Goal: Task Accomplishment & Management: Manage account settings

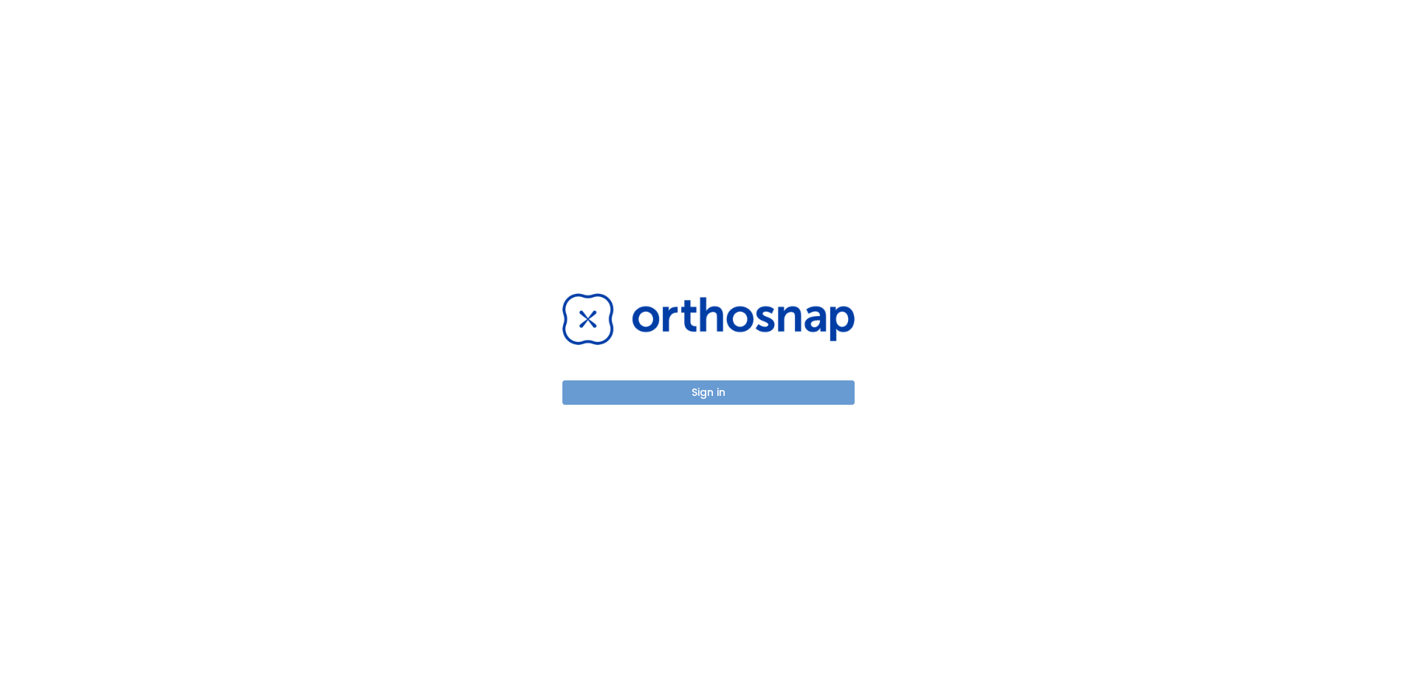
click at [699, 390] on button "Sign in" at bounding box center [708, 392] width 292 height 24
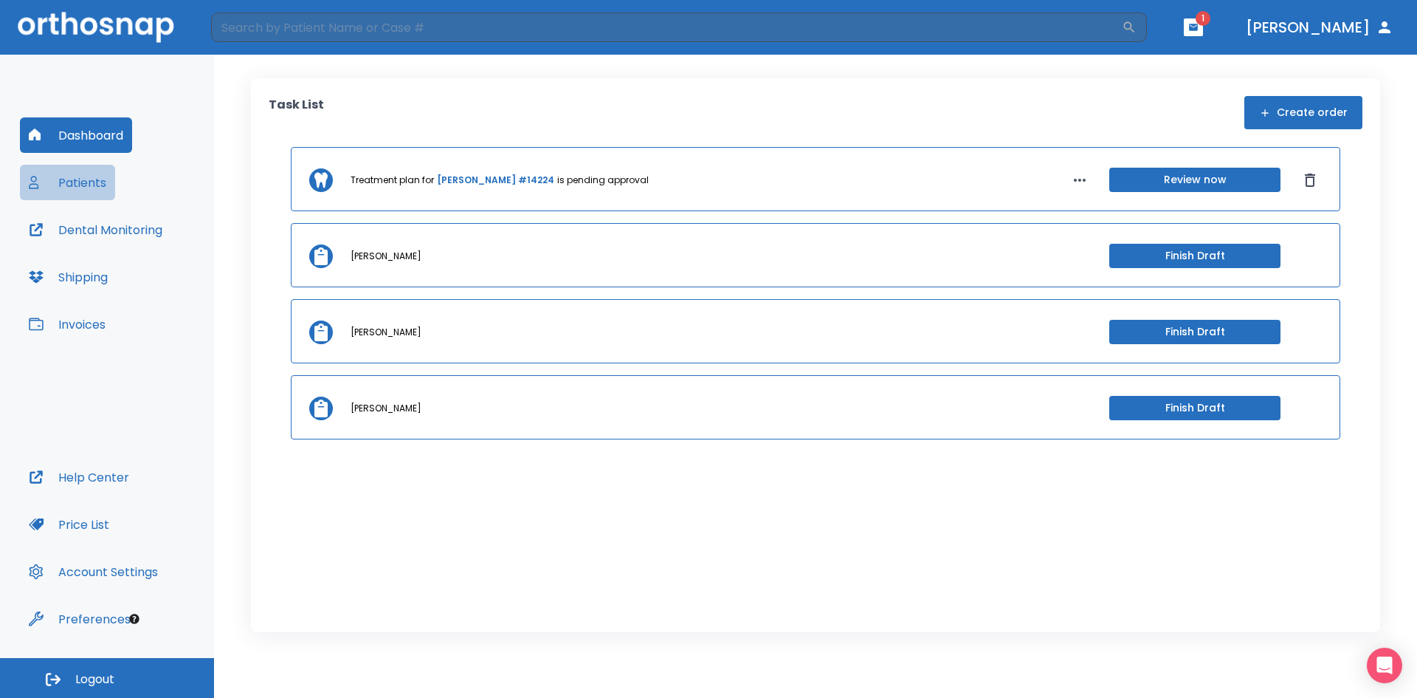
click at [90, 185] on button "Patients" at bounding box center [67, 182] width 95 height 35
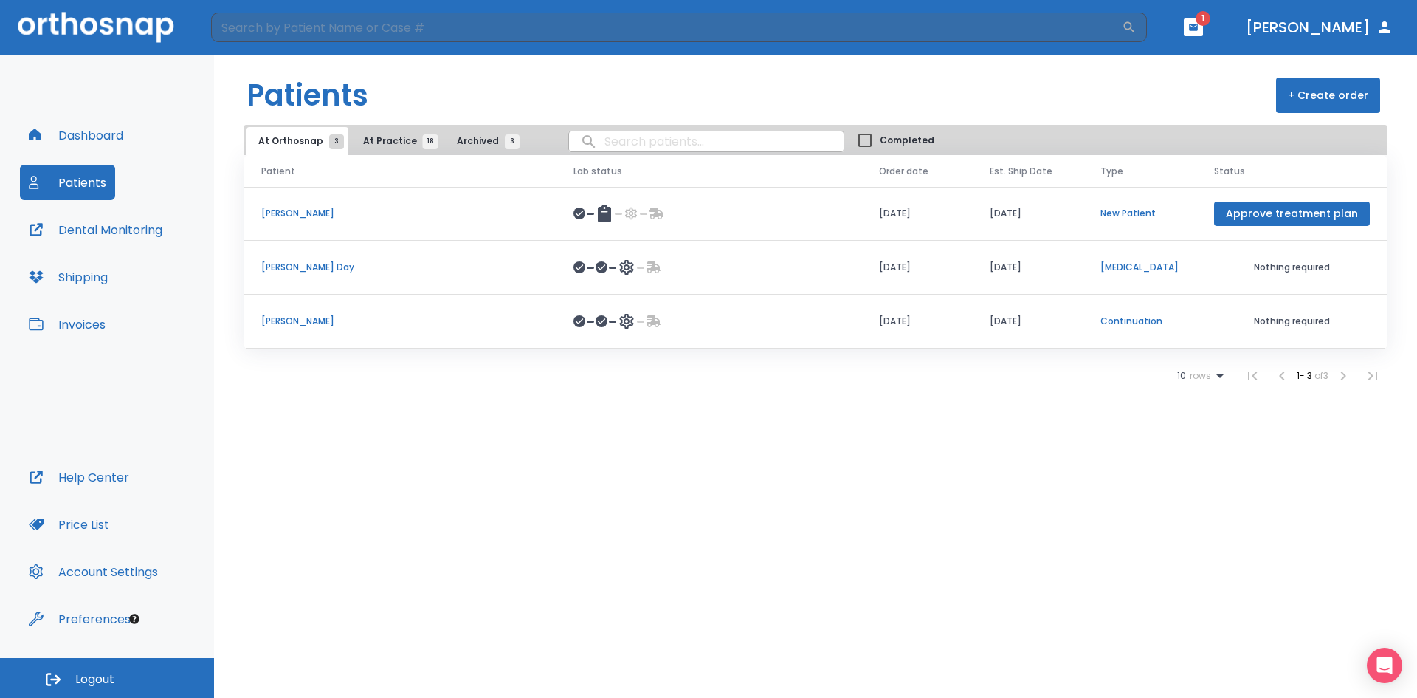
click at [280, 325] on p "Robert Leach" at bounding box center [399, 320] width 277 height 13
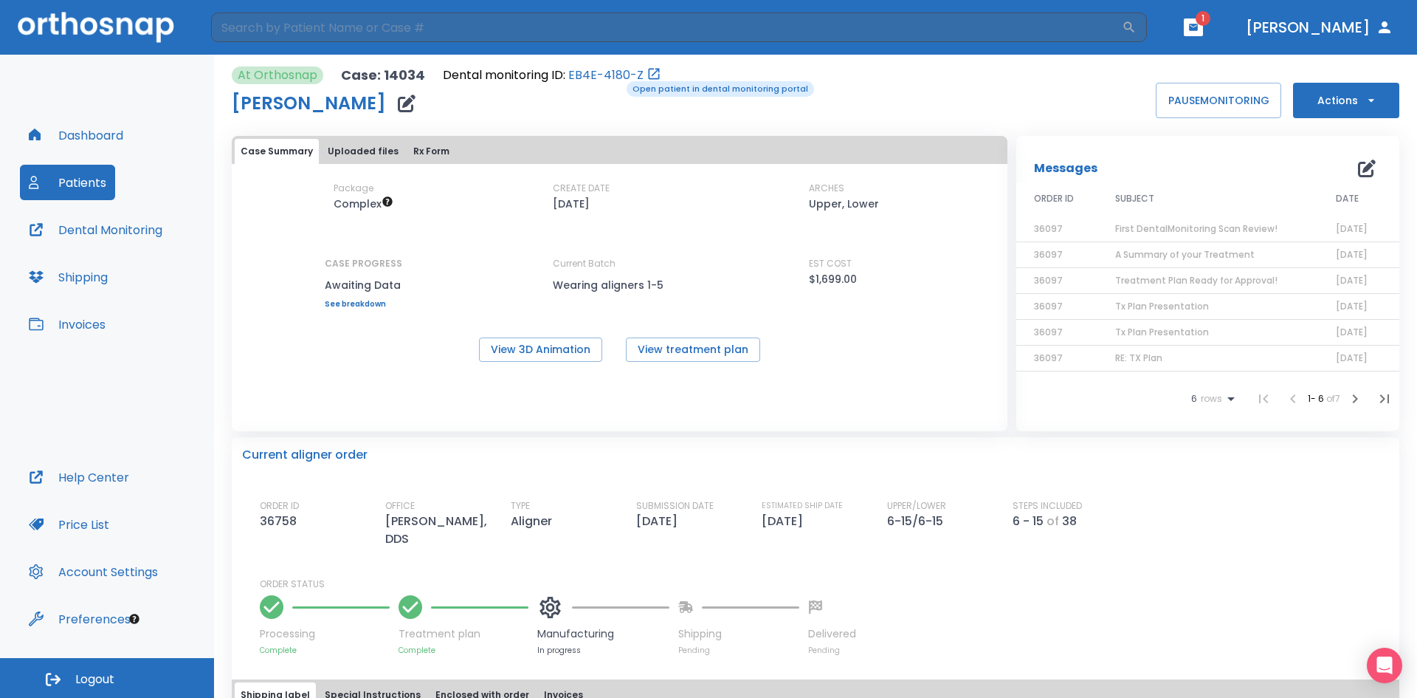
click at [616, 80] on link "EB4E-4180-Z" at bounding box center [605, 75] width 75 height 18
click at [93, 227] on button "Dental Monitoring" at bounding box center [95, 229] width 151 height 35
click at [73, 180] on button "Patients" at bounding box center [67, 182] width 95 height 35
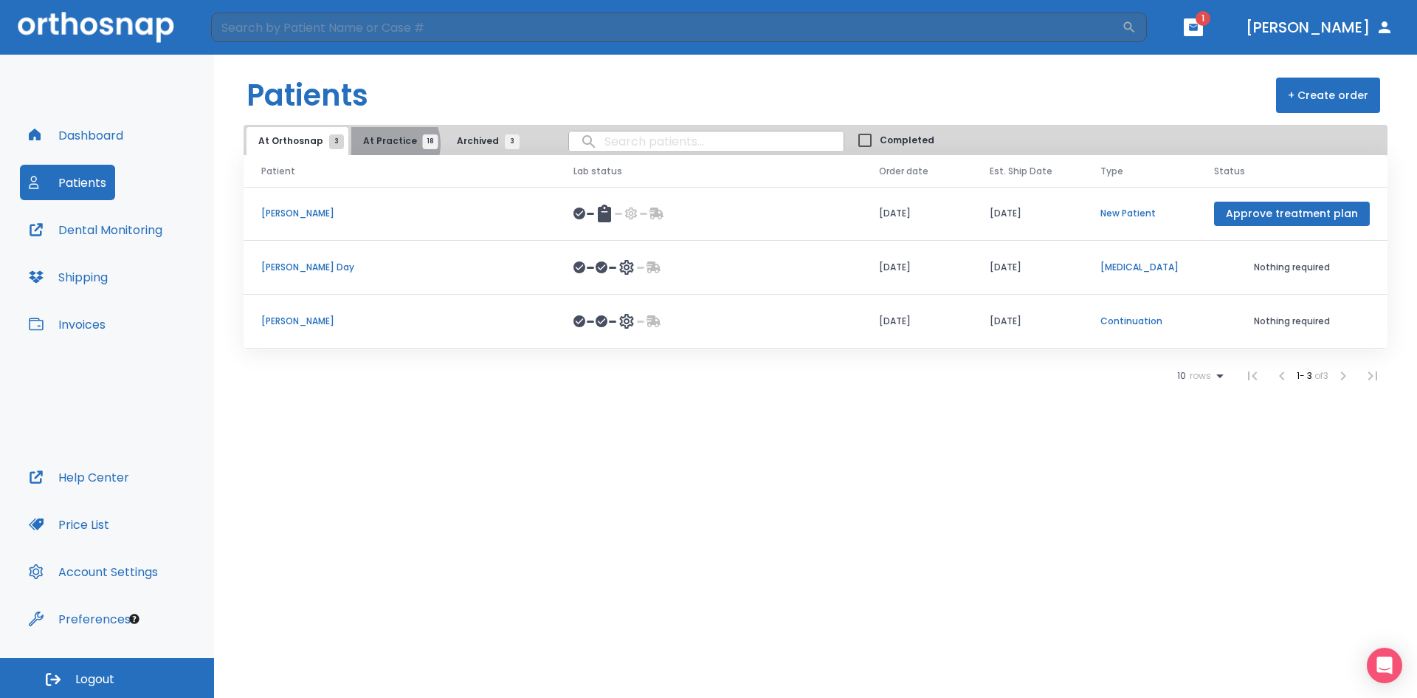
click at [383, 144] on span "At Practice 18" at bounding box center [396, 140] width 67 height 13
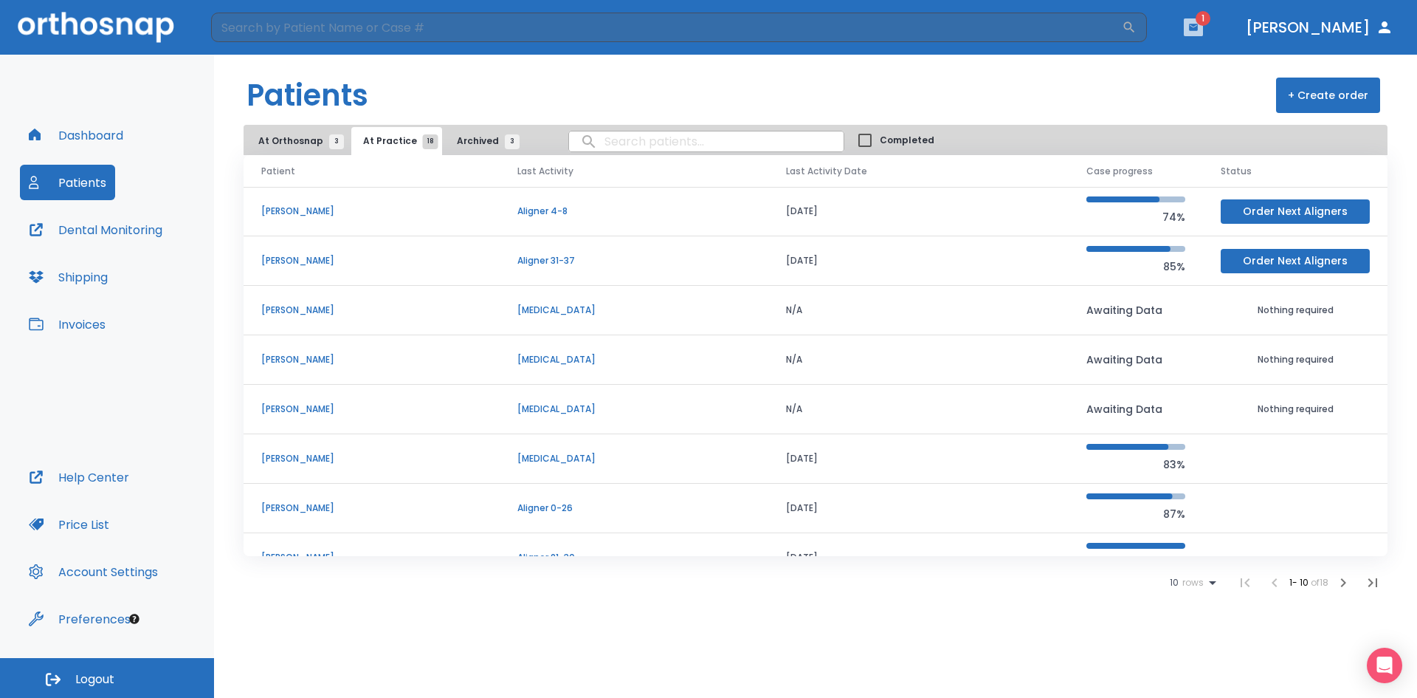
click at [1199, 27] on icon "button" at bounding box center [1193, 27] width 10 height 10
click at [1228, 62] on span "2" at bounding box center [1242, 62] width 30 height 21
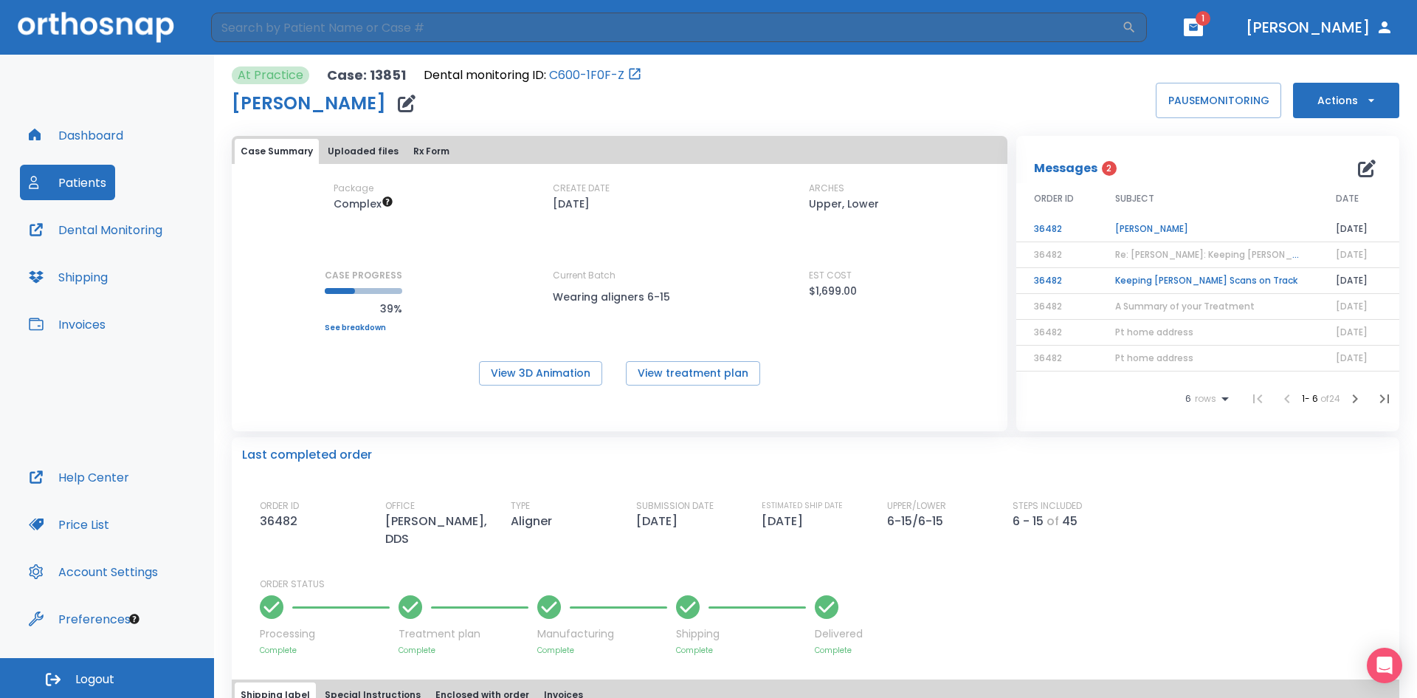
click at [1147, 281] on td "Keeping Annette Pocica’s Scans on Track" at bounding box center [1208, 281] width 221 height 26
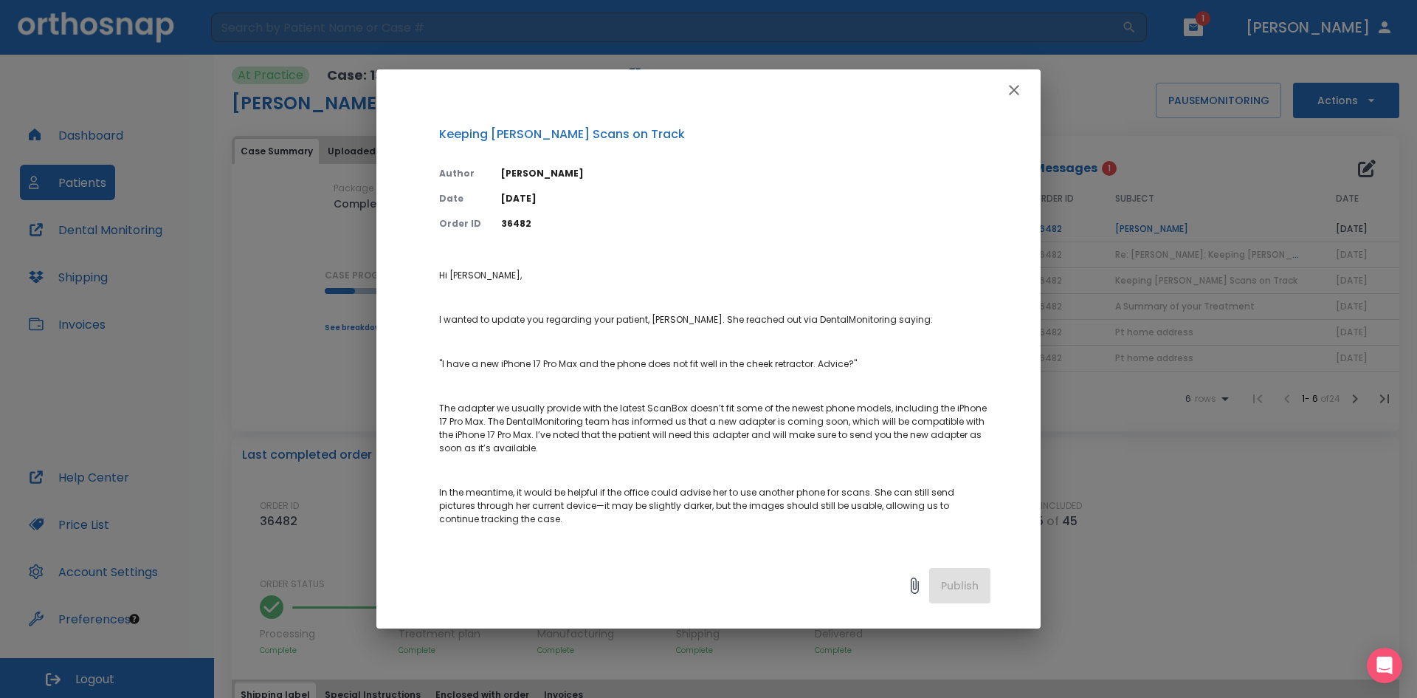
click at [1014, 90] on icon "button" at bounding box center [1014, 90] width 10 height 10
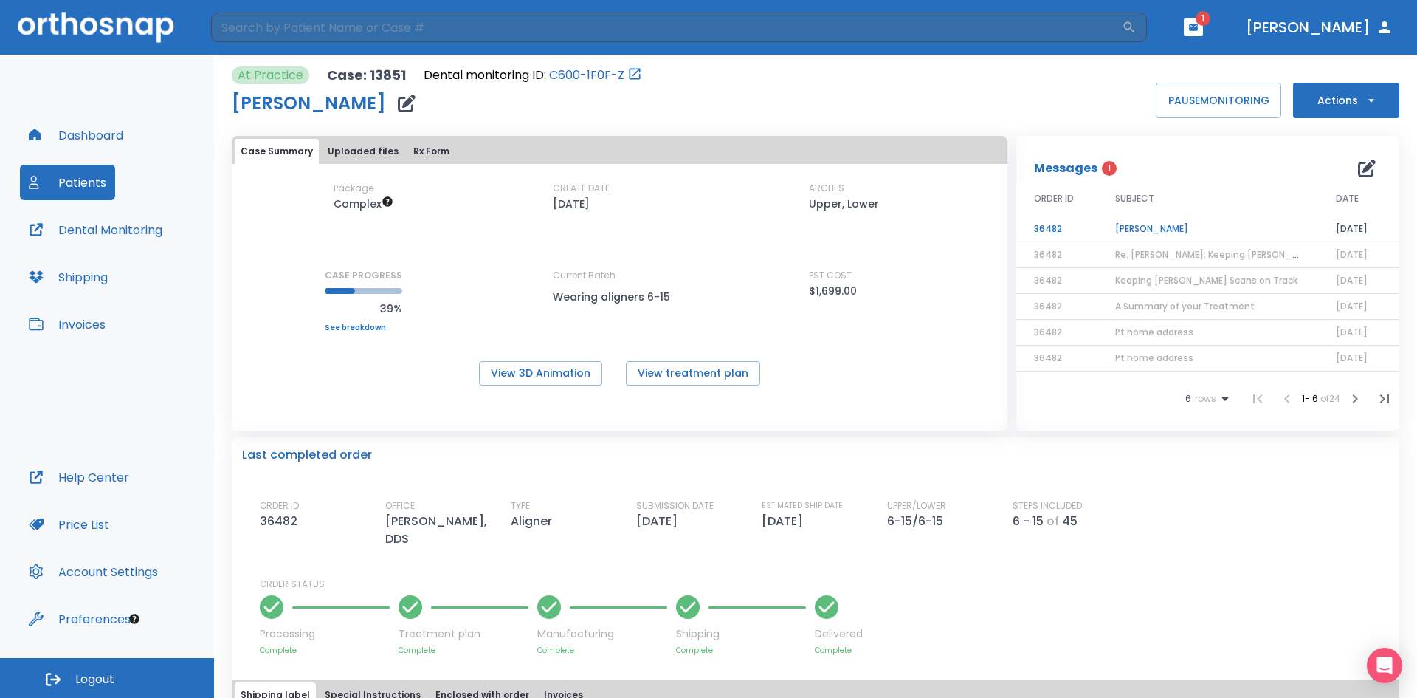
click at [1154, 254] on span "Re: Annette Pocica: Keeping Annette Pocica’s Scans on Track | [13851:36482]" at bounding box center [1287, 254] width 344 height 13
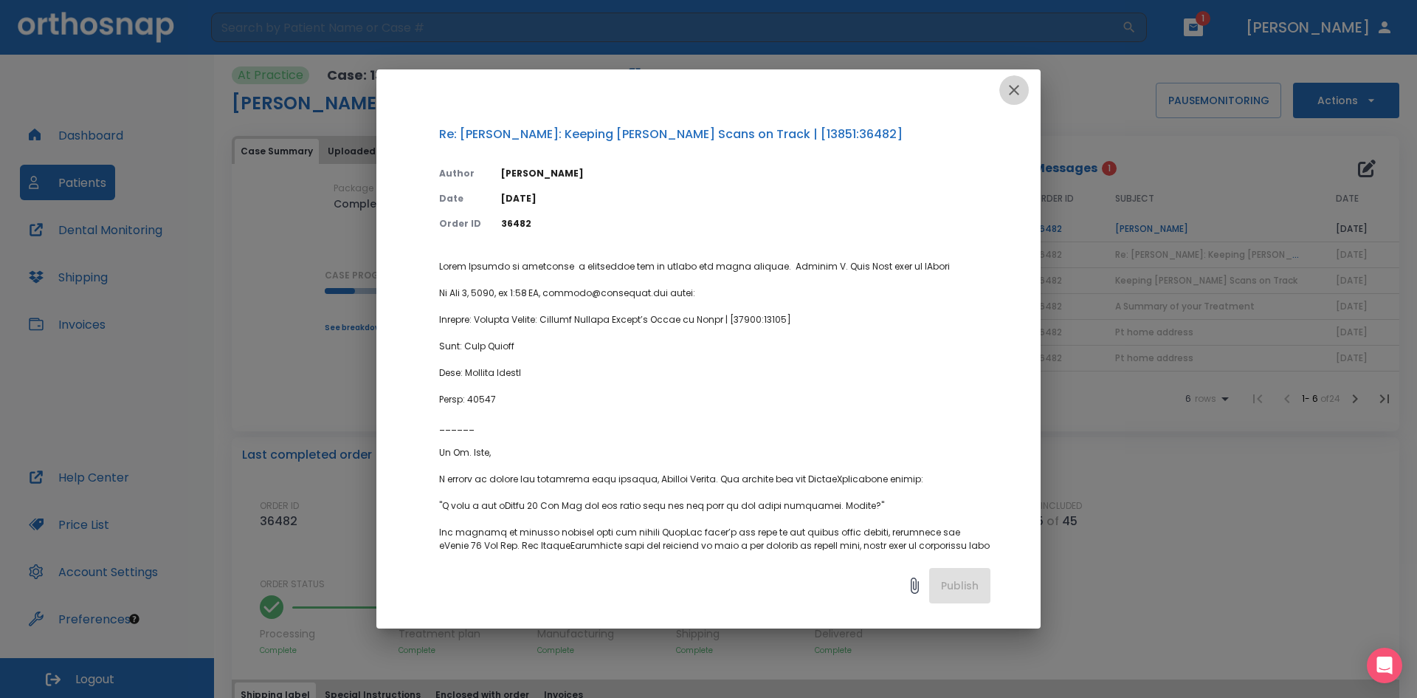
drag, startPoint x: 1014, startPoint y: 89, endPoint x: 1087, endPoint y: 168, distance: 106.6
click at [1016, 90] on icon "button" at bounding box center [1014, 90] width 18 height 18
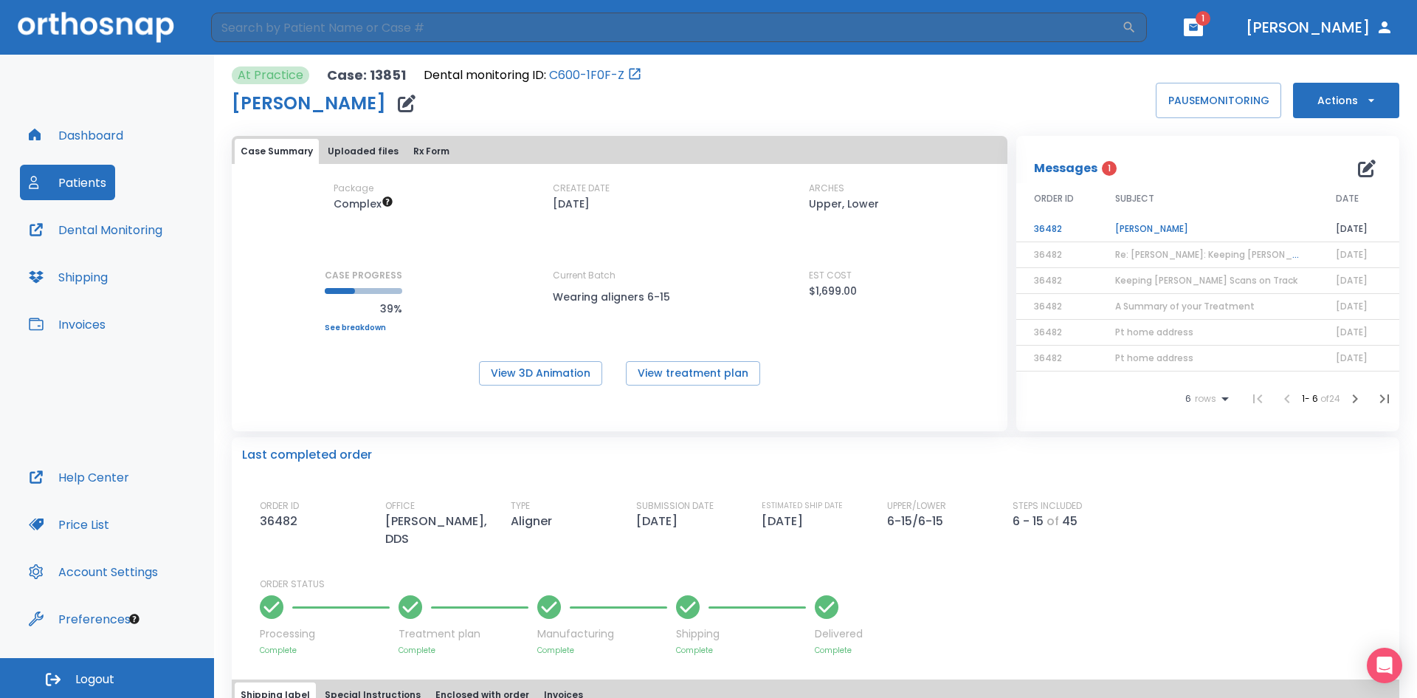
click at [1129, 233] on td "Annette Pocica" at bounding box center [1208, 229] width 221 height 26
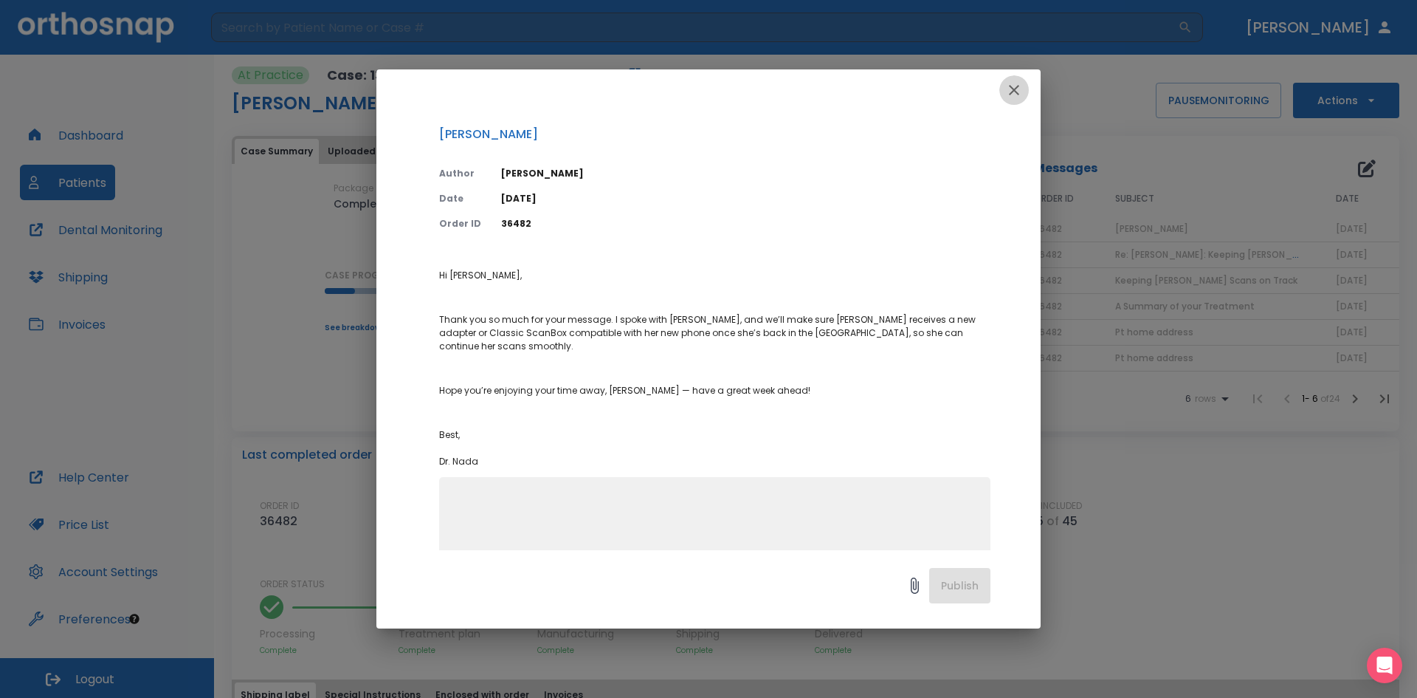
click at [1013, 89] on icon "button" at bounding box center [1014, 90] width 10 height 10
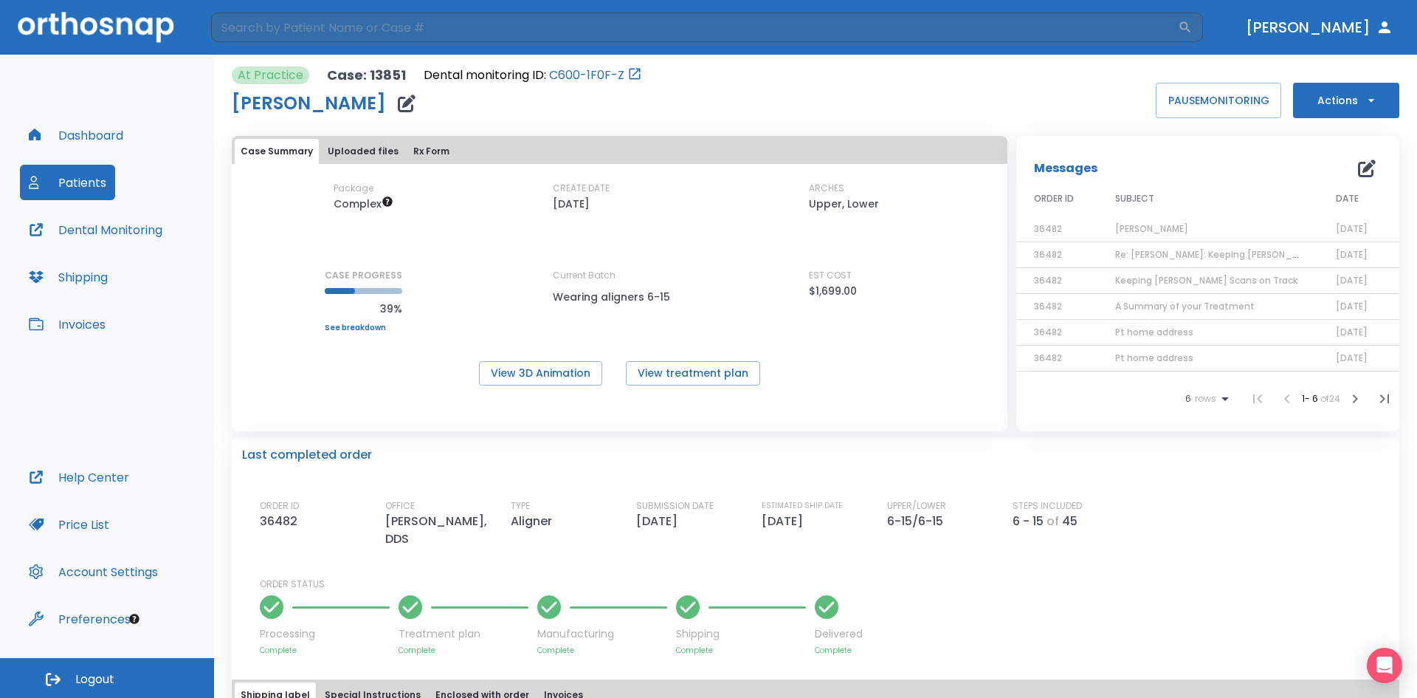
click at [1144, 224] on span "Annette Pocica" at bounding box center [1151, 228] width 73 height 13
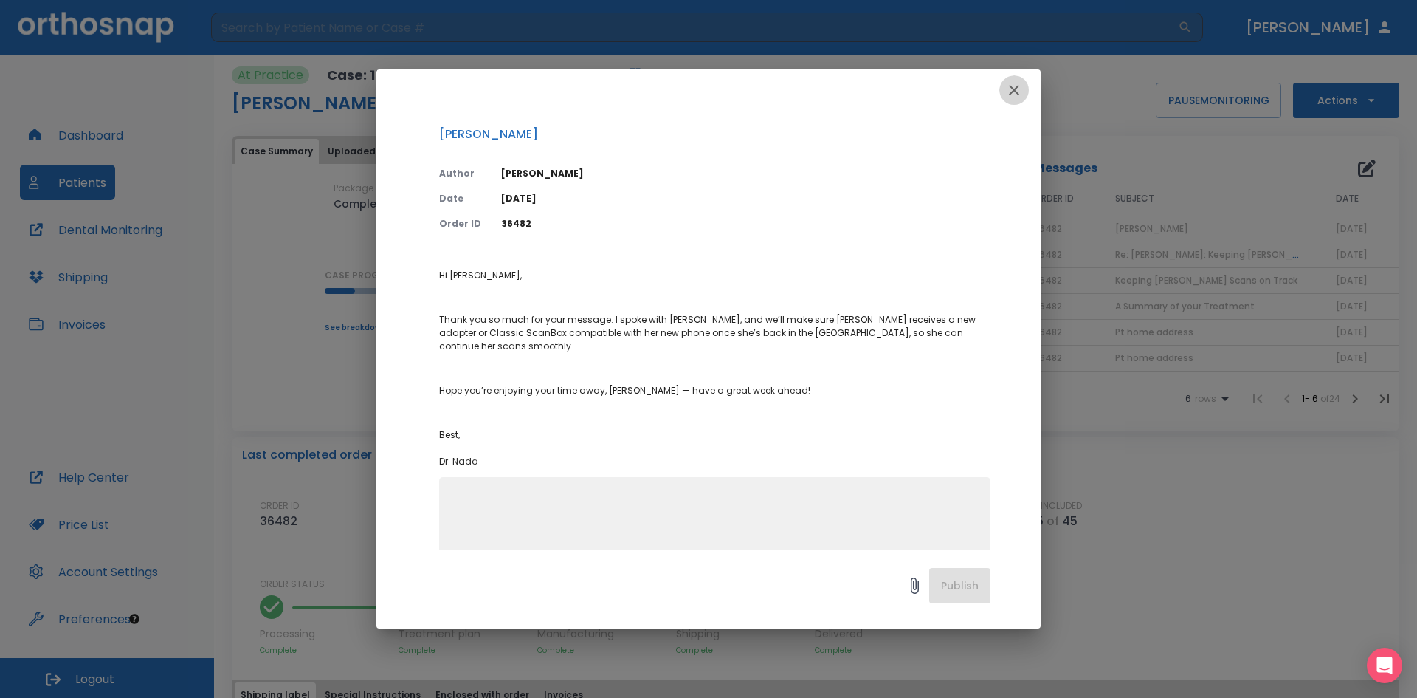
drag, startPoint x: 1016, startPoint y: 83, endPoint x: 1068, endPoint y: 134, distance: 72.5
click at [1016, 84] on icon "button" at bounding box center [1014, 90] width 18 height 18
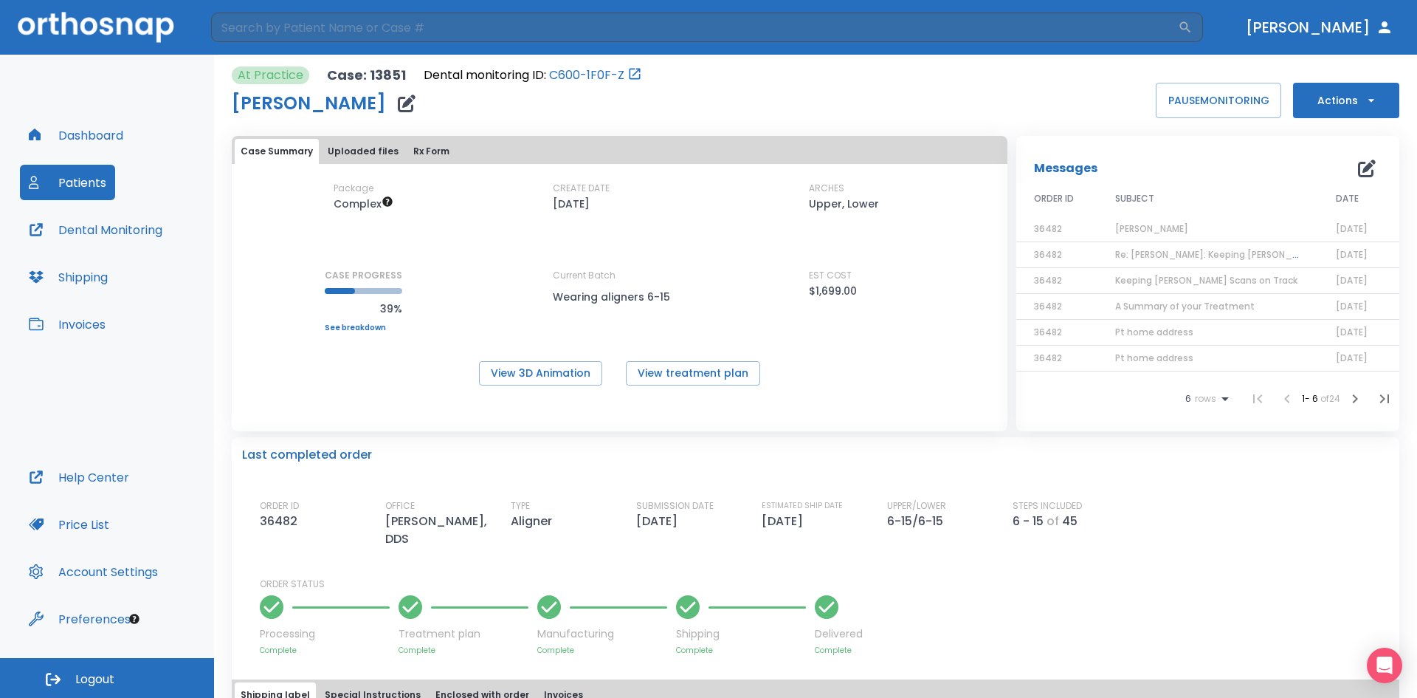
click at [1151, 256] on span "Re: Annette Pocica: Keeping Annette Pocica’s Scans on Track | [13851:36482]" at bounding box center [1287, 254] width 344 height 13
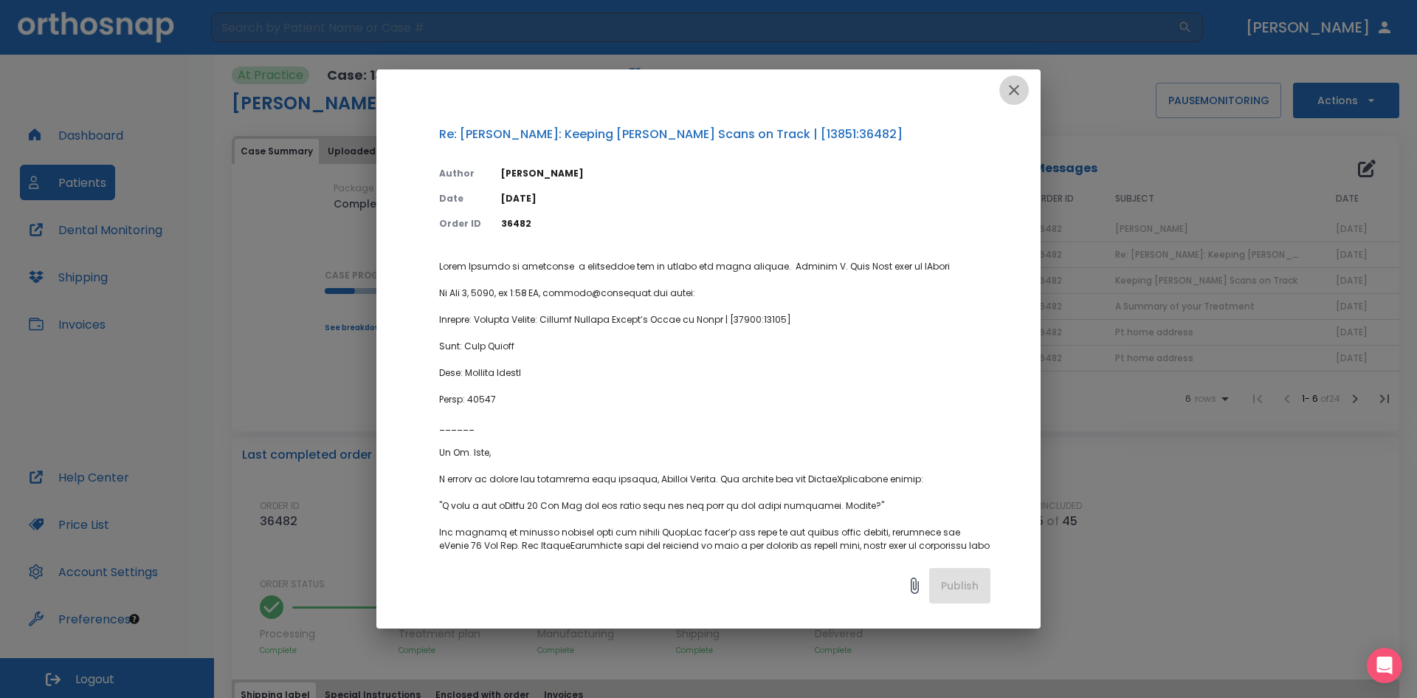
click at [1015, 89] on icon "button" at bounding box center [1014, 90] width 18 height 18
